Goal: Transaction & Acquisition: Purchase product/service

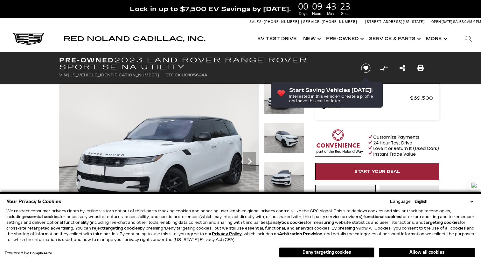
click at [428, 254] on button "Allow all cookies" at bounding box center [426, 253] width 95 height 10
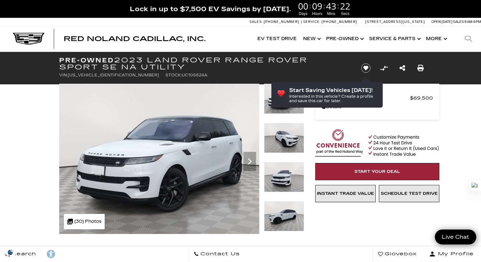
click at [282, 147] on img at bounding box center [284, 138] width 40 height 30
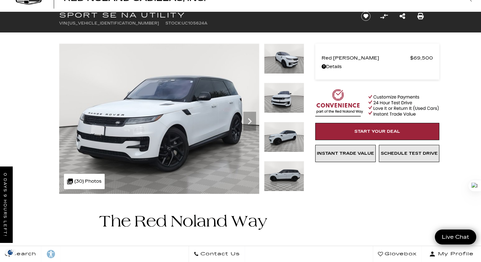
scroll to position [29, 0]
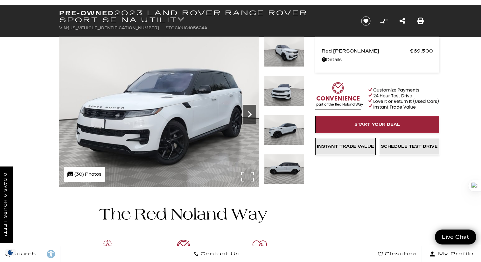
click at [254, 110] on icon "Next" at bounding box center [249, 114] width 13 height 13
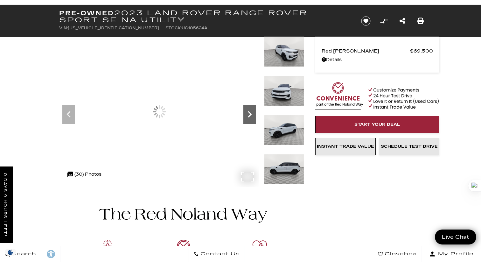
click at [254, 110] on icon "Next" at bounding box center [249, 114] width 13 height 13
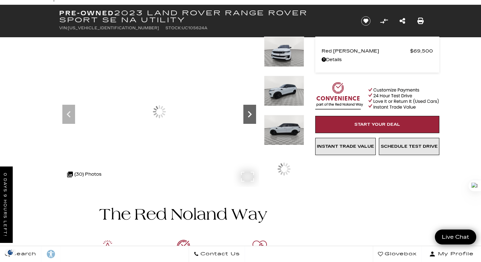
scroll to position [0, 0]
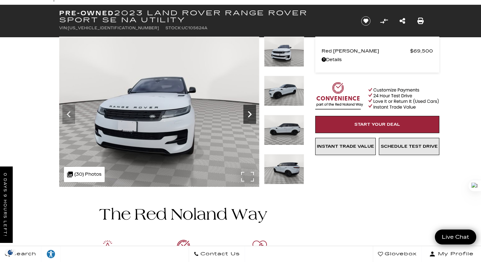
click at [251, 112] on icon "Next" at bounding box center [249, 114] width 13 height 13
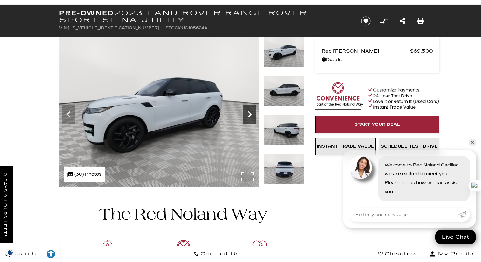
click at [249, 111] on icon "Next" at bounding box center [249, 114] width 13 height 13
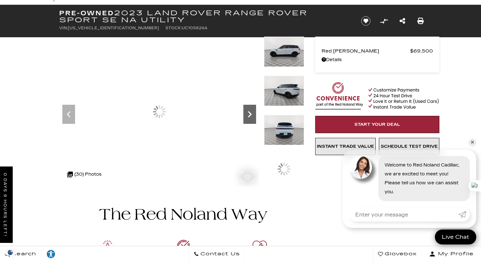
click at [249, 111] on icon "Next" at bounding box center [249, 114] width 13 height 13
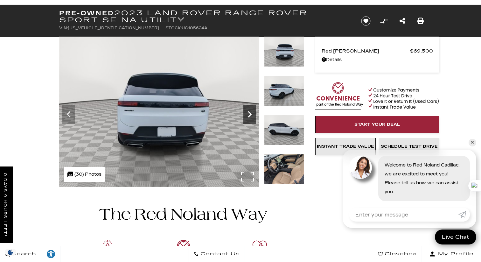
click at [249, 111] on icon "Next" at bounding box center [249, 114] width 13 height 13
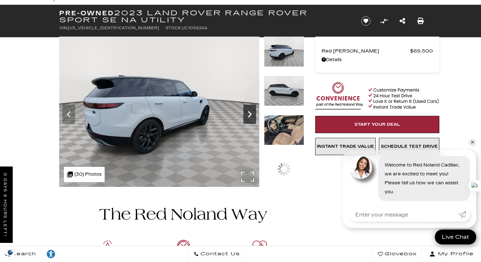
click at [249, 111] on icon "Next" at bounding box center [249, 114] width 13 height 13
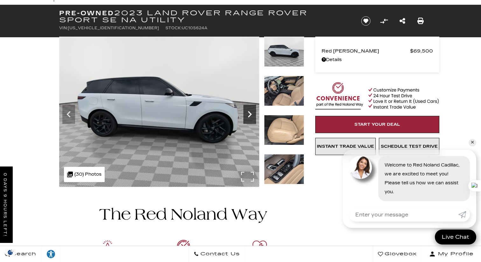
click at [249, 111] on icon "Next" at bounding box center [249, 114] width 13 height 13
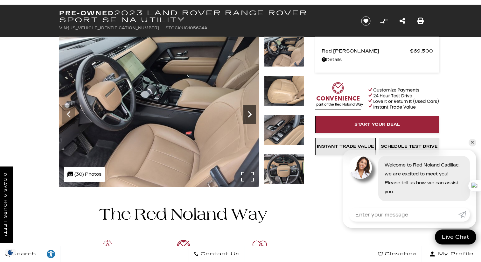
click at [249, 111] on icon "Next" at bounding box center [249, 114] width 13 height 13
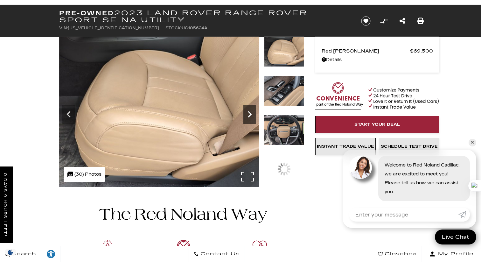
click at [249, 111] on icon "Next" at bounding box center [249, 114] width 13 height 13
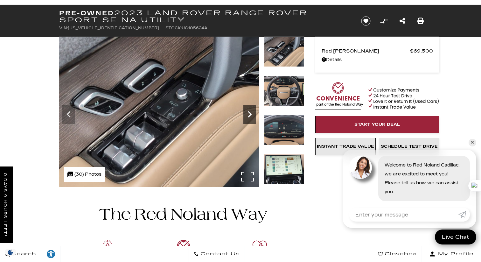
click at [249, 111] on icon "Next" at bounding box center [249, 114] width 13 height 13
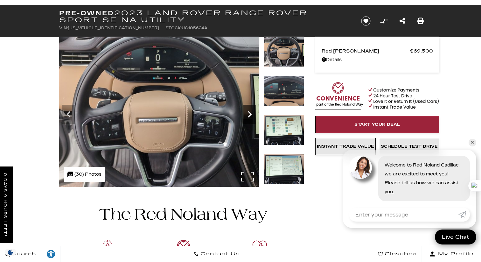
click at [249, 111] on icon "Next" at bounding box center [249, 114] width 13 height 13
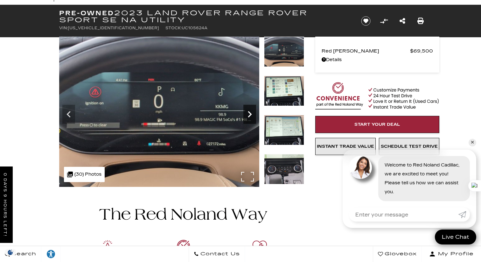
click at [249, 111] on icon "Next" at bounding box center [249, 114] width 13 height 13
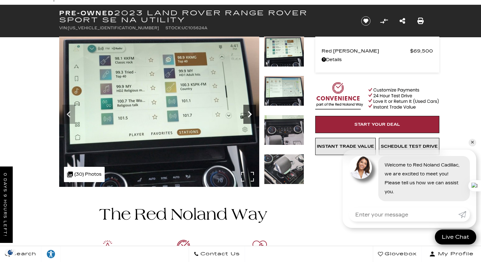
click at [249, 111] on icon "Next" at bounding box center [249, 114] width 13 height 13
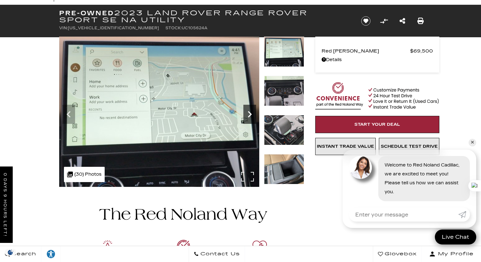
click at [249, 111] on icon "Next" at bounding box center [249, 114] width 13 height 13
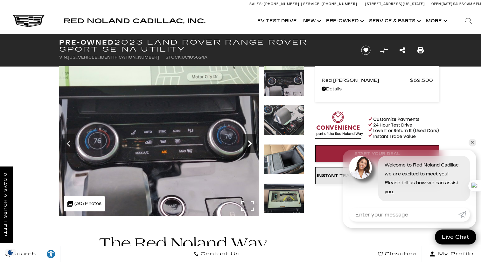
scroll to position [5, 0]
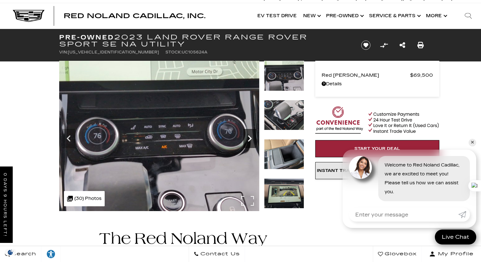
click at [251, 144] on icon "Next" at bounding box center [249, 138] width 13 height 13
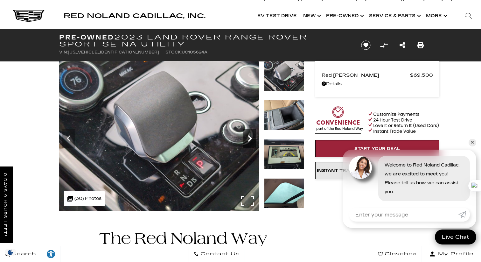
click at [251, 144] on icon "Next" at bounding box center [249, 138] width 13 height 13
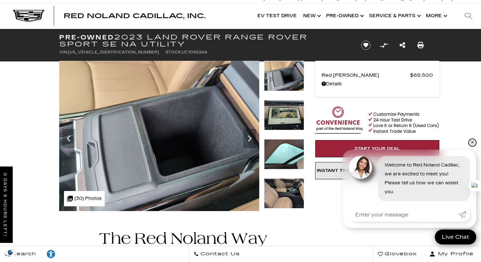
click at [471, 144] on link "✕" at bounding box center [473, 143] width 8 height 8
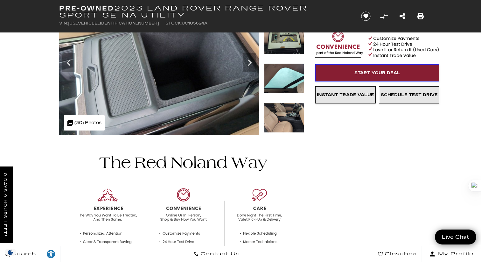
scroll to position [0, 0]
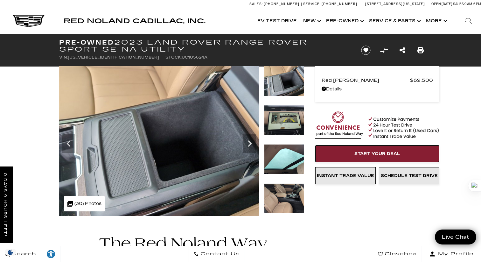
click at [404, 157] on link "Start Your Deal" at bounding box center [377, 153] width 124 height 17
